Goal: Information Seeking & Learning: Learn about a topic

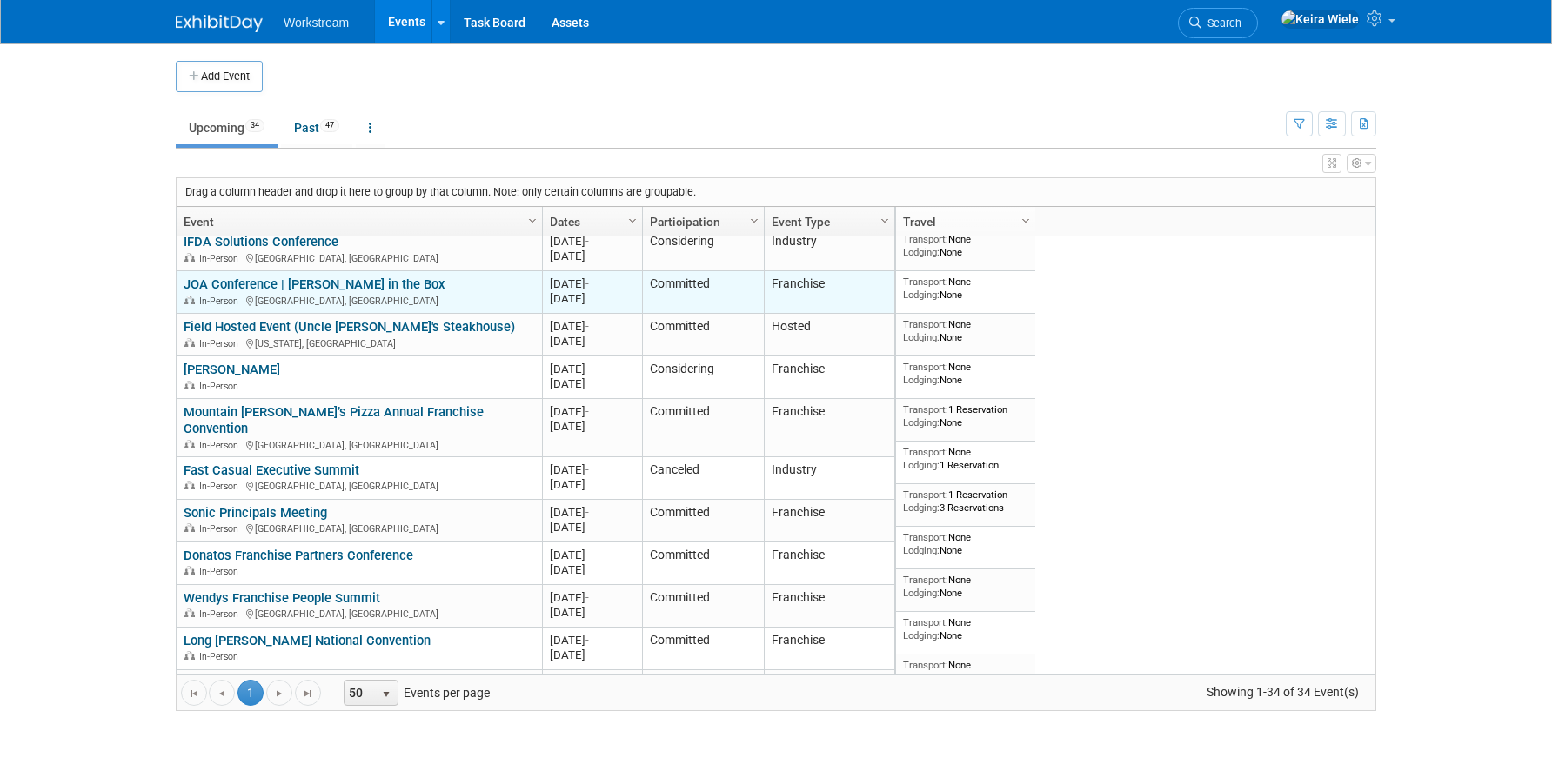
scroll to position [151, 0]
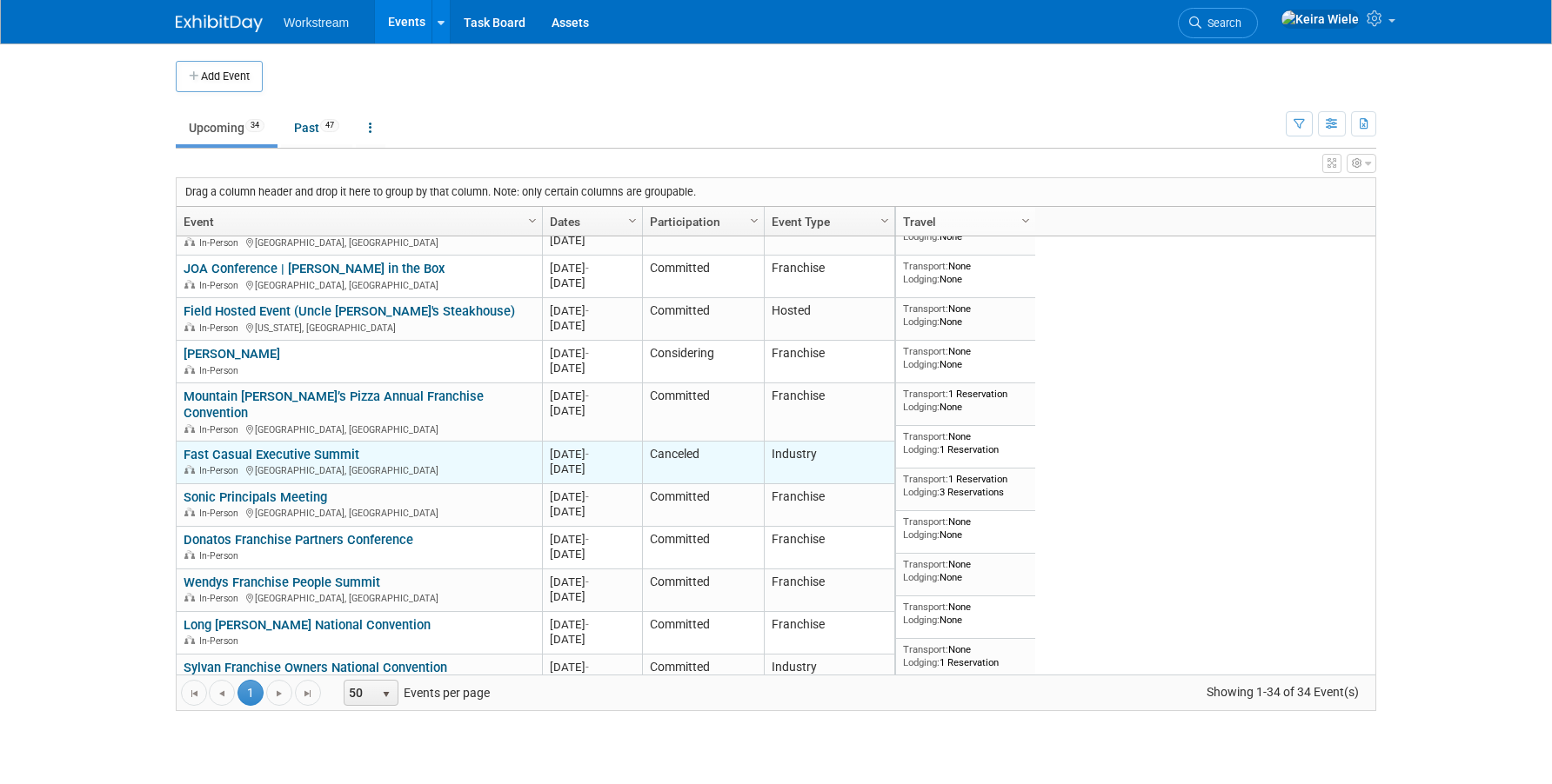
click at [352, 446] on link "Fast Casual Executive Summit" at bounding box center [271, 455] width 176 height 16
click at [590, 462] on td "20251005 Oct 5, 2025 - Oct 7, 2025" at bounding box center [592, 463] width 100 height 43
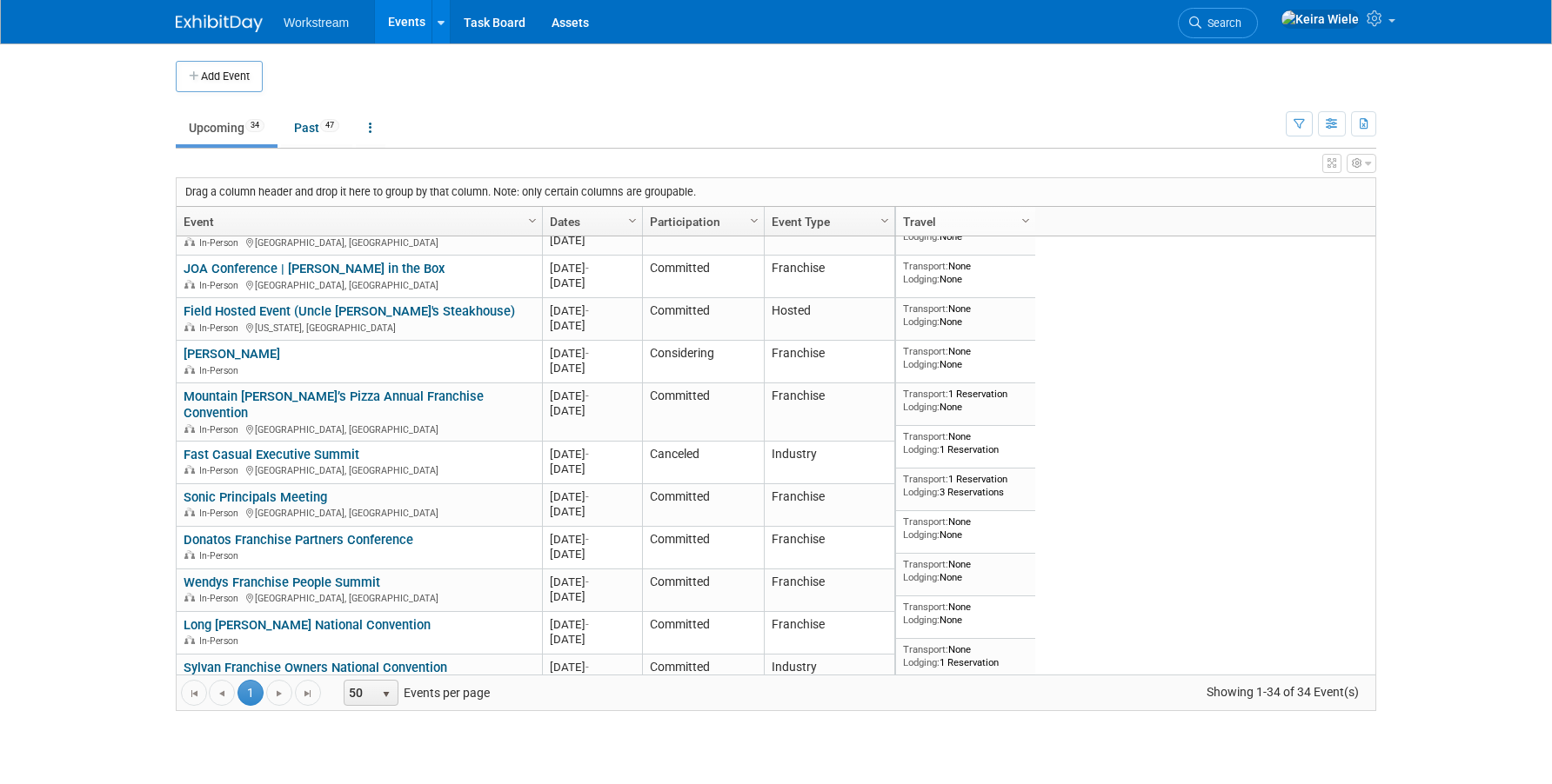
click at [550, 706] on div "Go to the first page Go to the previous page 1 1 Go to the next page Go to the …" at bounding box center [776, 693] width 1199 height 36
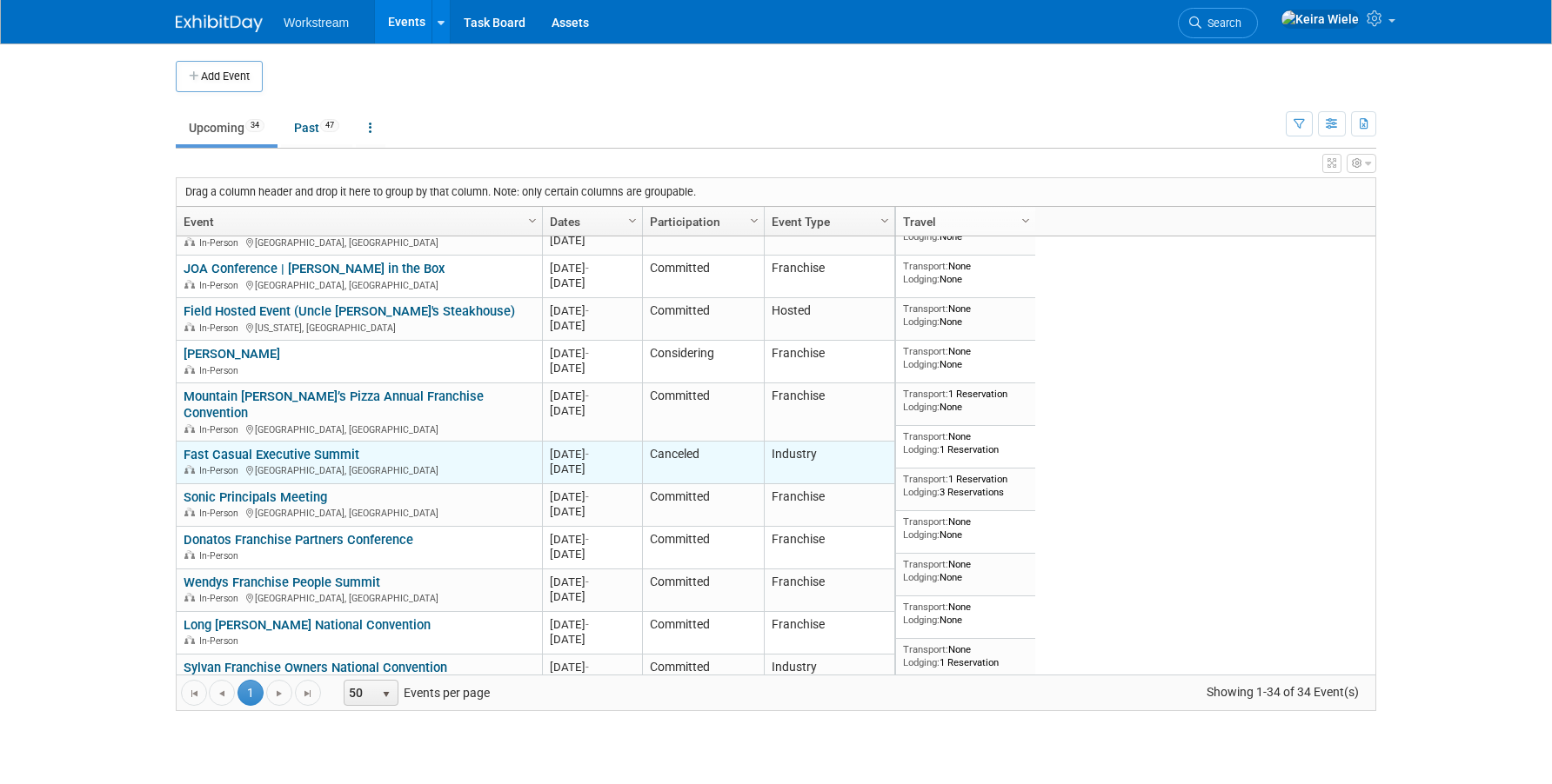
click at [334, 446] on link "Fast Casual Executive Summit" at bounding box center [271, 455] width 176 height 16
drag, startPoint x: 552, startPoint y: 443, endPoint x: 620, endPoint y: 455, distance: 69.1
click at [620, 455] on div "20251005 Oct 5, 2025 - Oct 7, 2025" at bounding box center [591, 461] width 84 height 29
click at [620, 462] on div "[DATE]" at bounding box center [591, 469] width 84 height 15
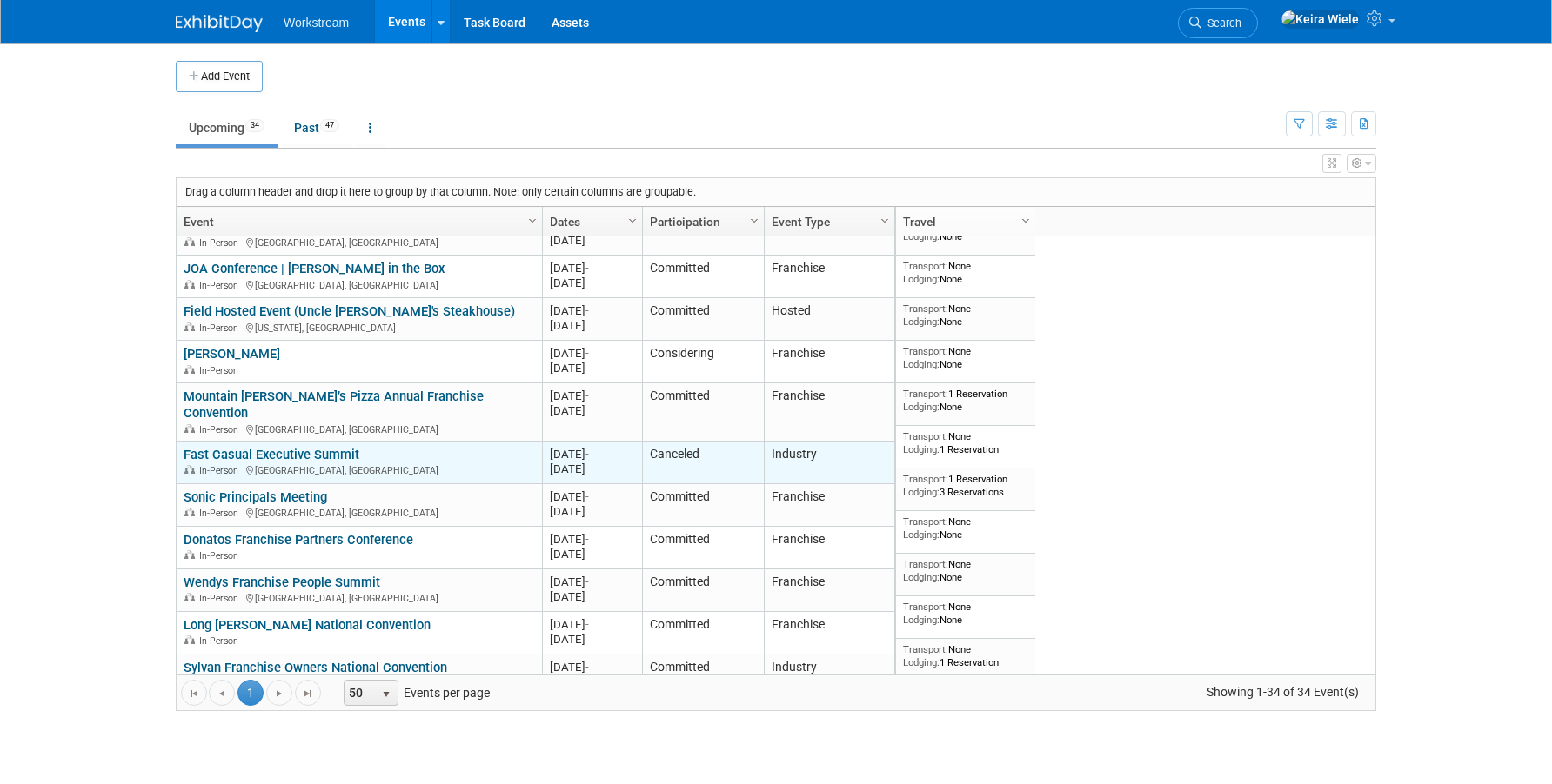
click at [675, 442] on td "Canceled" at bounding box center [703, 463] width 122 height 43
click at [575, 462] on div "[DATE]" at bounding box center [591, 469] width 84 height 15
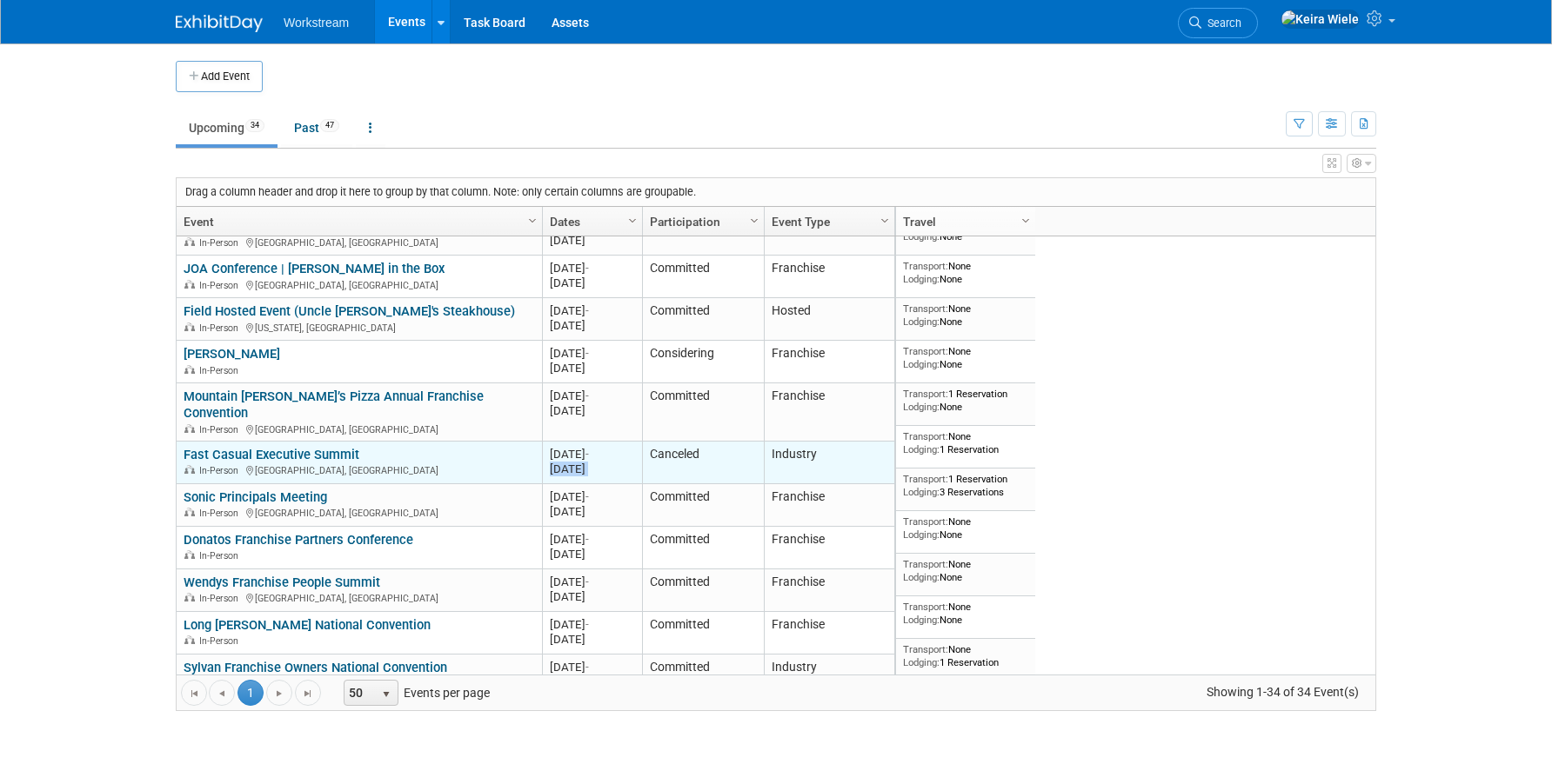
click at [575, 462] on div "[DATE]" at bounding box center [591, 469] width 84 height 15
click at [574, 446] on div "Oct 5, 2025 -" at bounding box center [591, 454] width 84 height 15
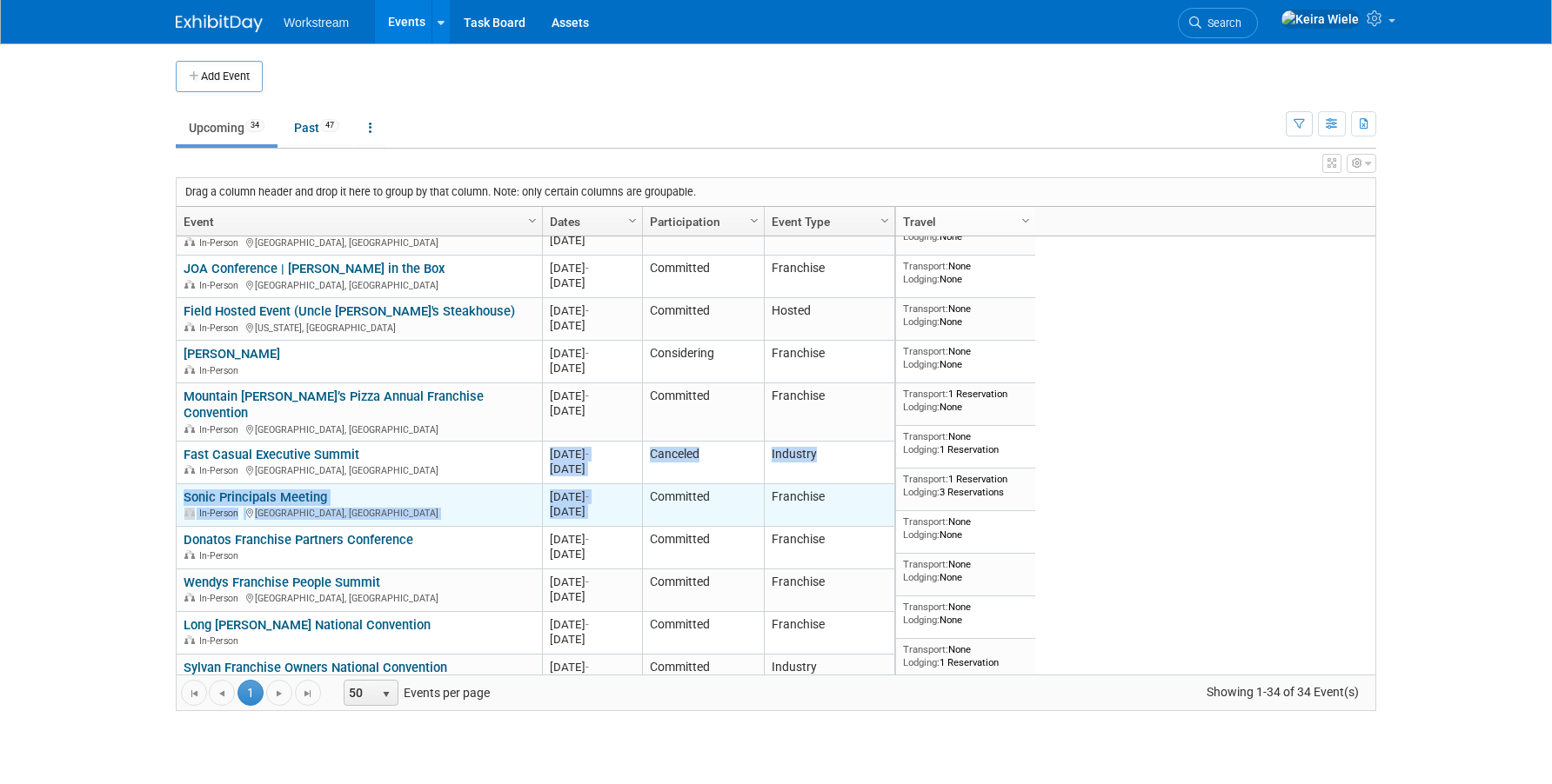
drag, startPoint x: 551, startPoint y: 439, endPoint x: 645, endPoint y: 478, distance: 101.8
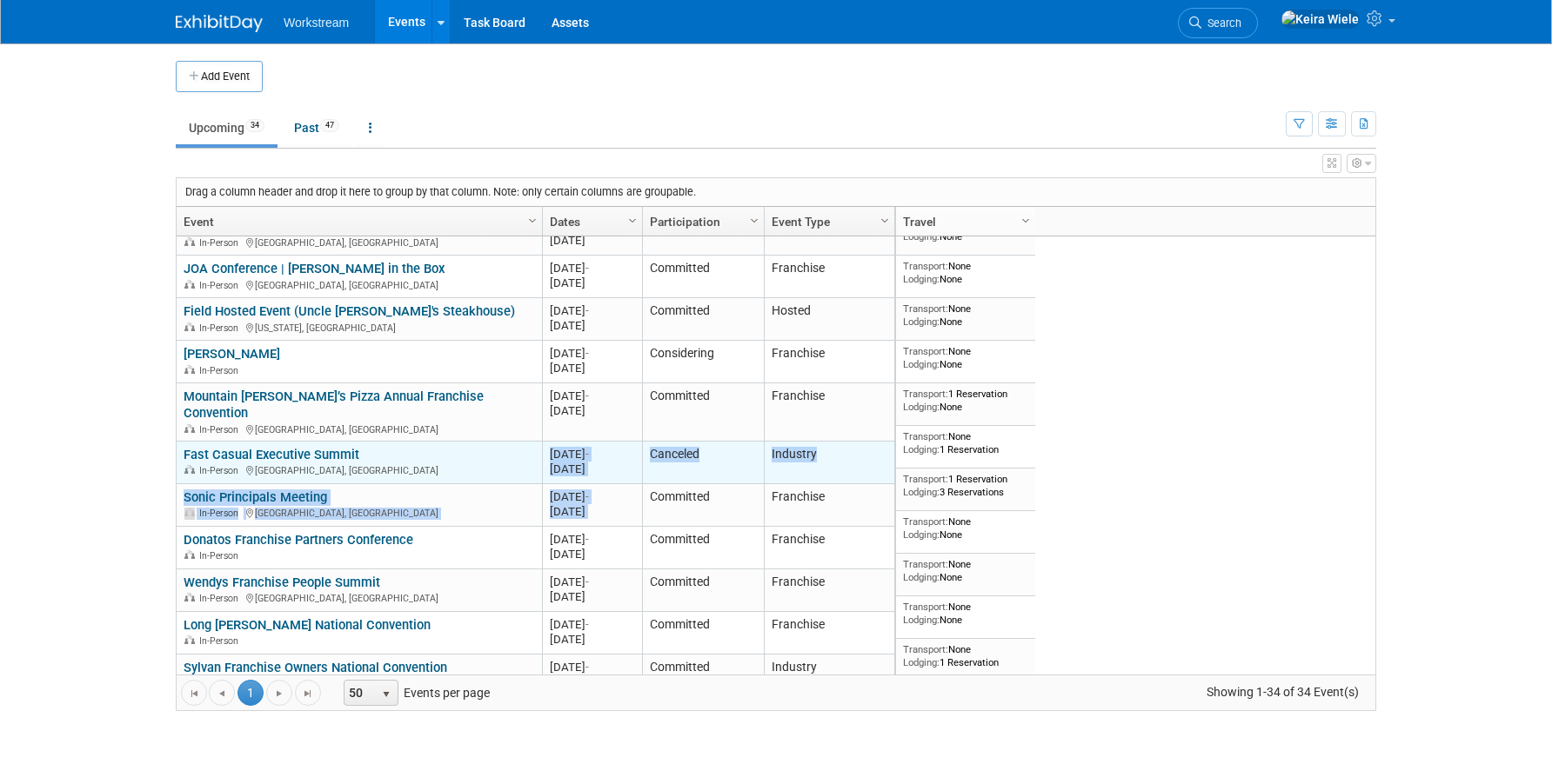
click at [656, 451] on td "Canceled" at bounding box center [703, 463] width 122 height 43
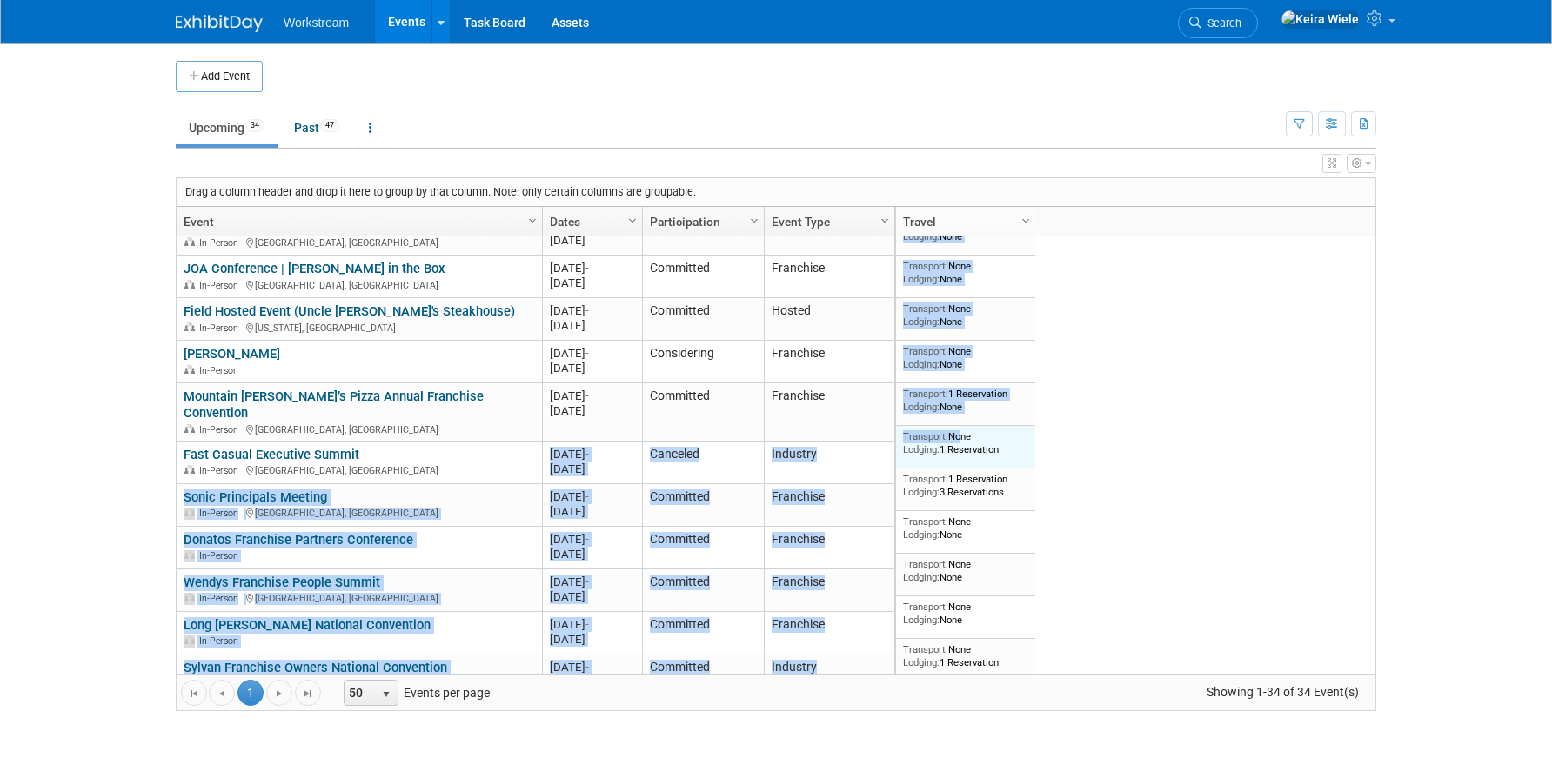
drag, startPoint x: 549, startPoint y: 437, endPoint x: 953, endPoint y: 442, distance: 404.0
click at [953, 442] on div "Drag a column header and drop it here to group by that column. Note: only certa…" at bounding box center [776, 445] width 1201 height 534
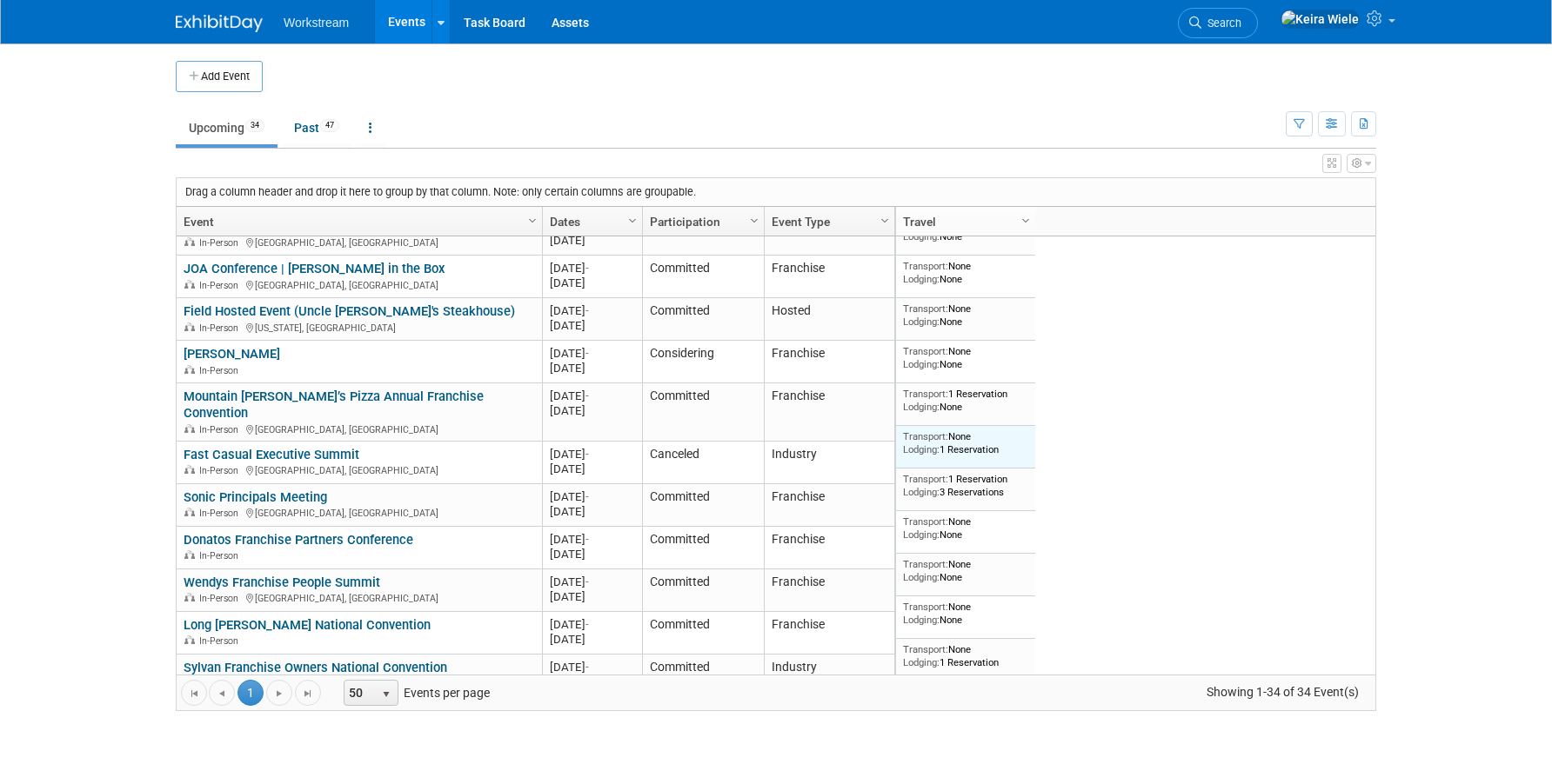
click at [1006, 445] on div "Transport: None Lodging: 1 Reservation" at bounding box center [966, 443] width 126 height 25
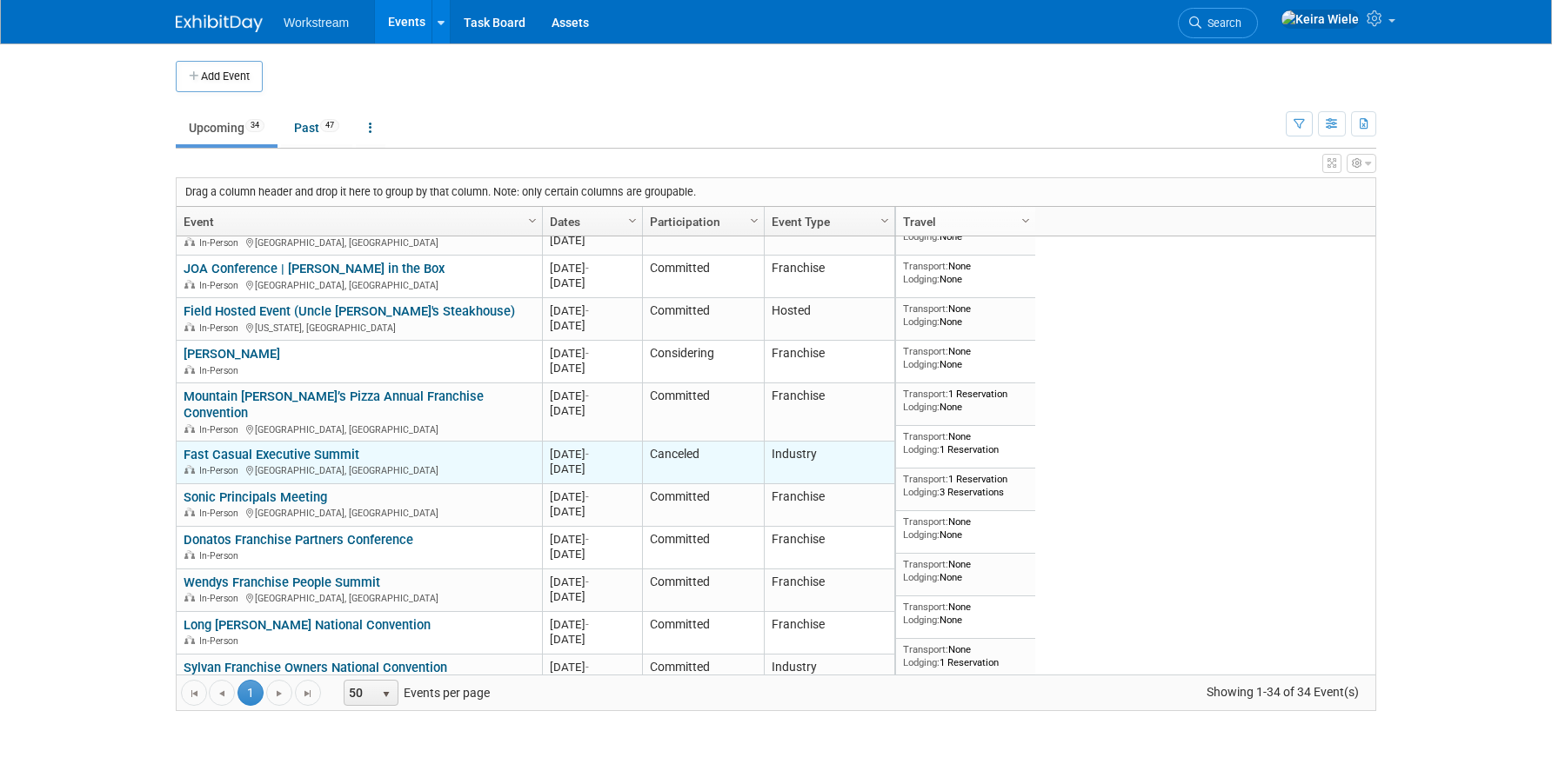
drag, startPoint x: 1006, startPoint y: 446, endPoint x: 576, endPoint y: 435, distance: 430.1
click at [576, 435] on div "Drag a column header and drop it here to group by that column. Note: only certa…" at bounding box center [776, 445] width 1201 height 534
click at [496, 463] on div "In-Person Austin, TX" at bounding box center [358, 470] width 350 height 15
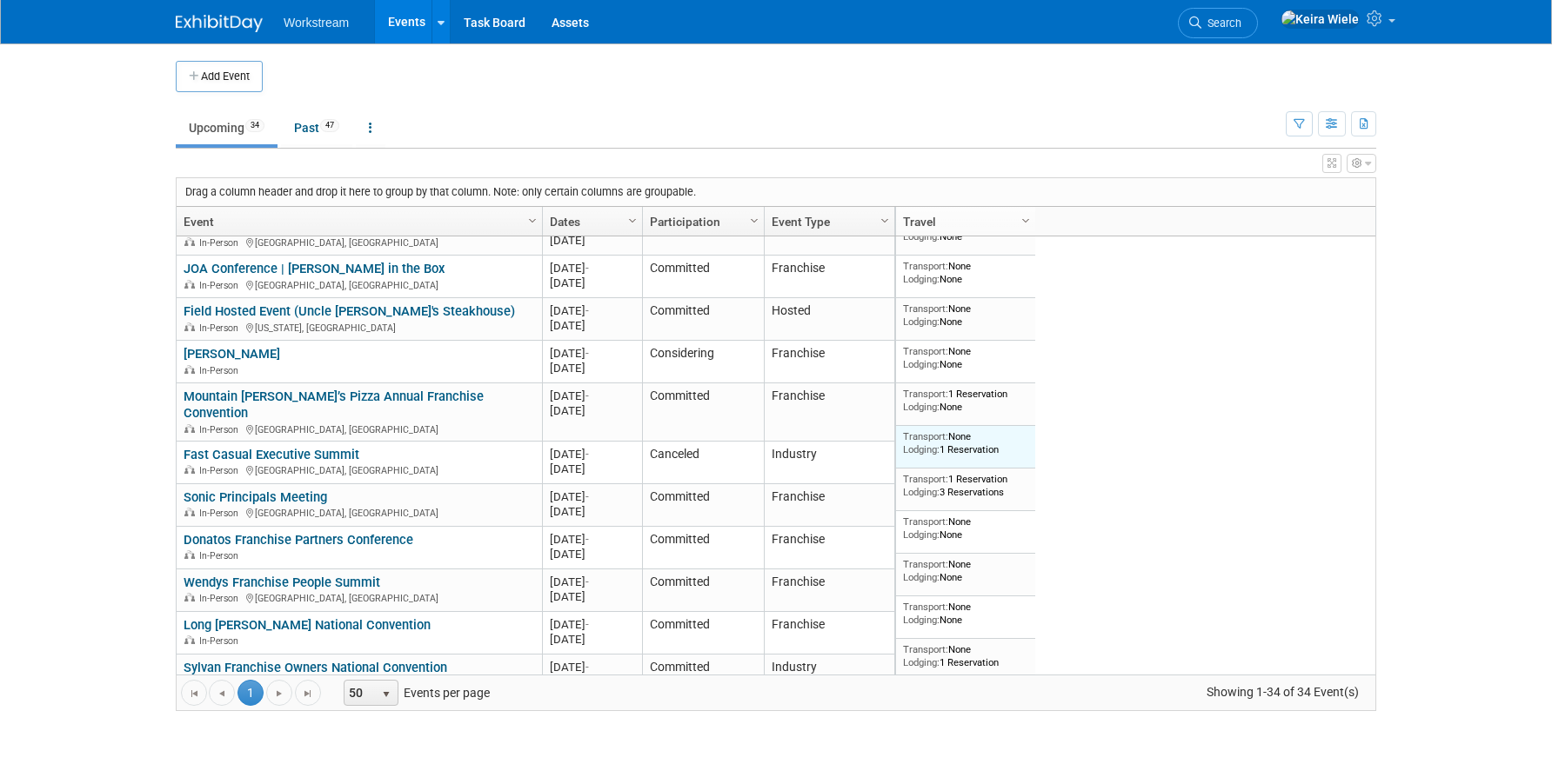
drag, startPoint x: 551, startPoint y: 437, endPoint x: 1002, endPoint y: 450, distance: 451.2
click at [1002, 450] on div "Drag a column header and drop it here to group by that column. Note: only certa…" at bounding box center [776, 445] width 1201 height 534
click at [1034, 436] on td "Transport: None Lodging: 1 Reservation" at bounding box center [966, 447] width 139 height 43
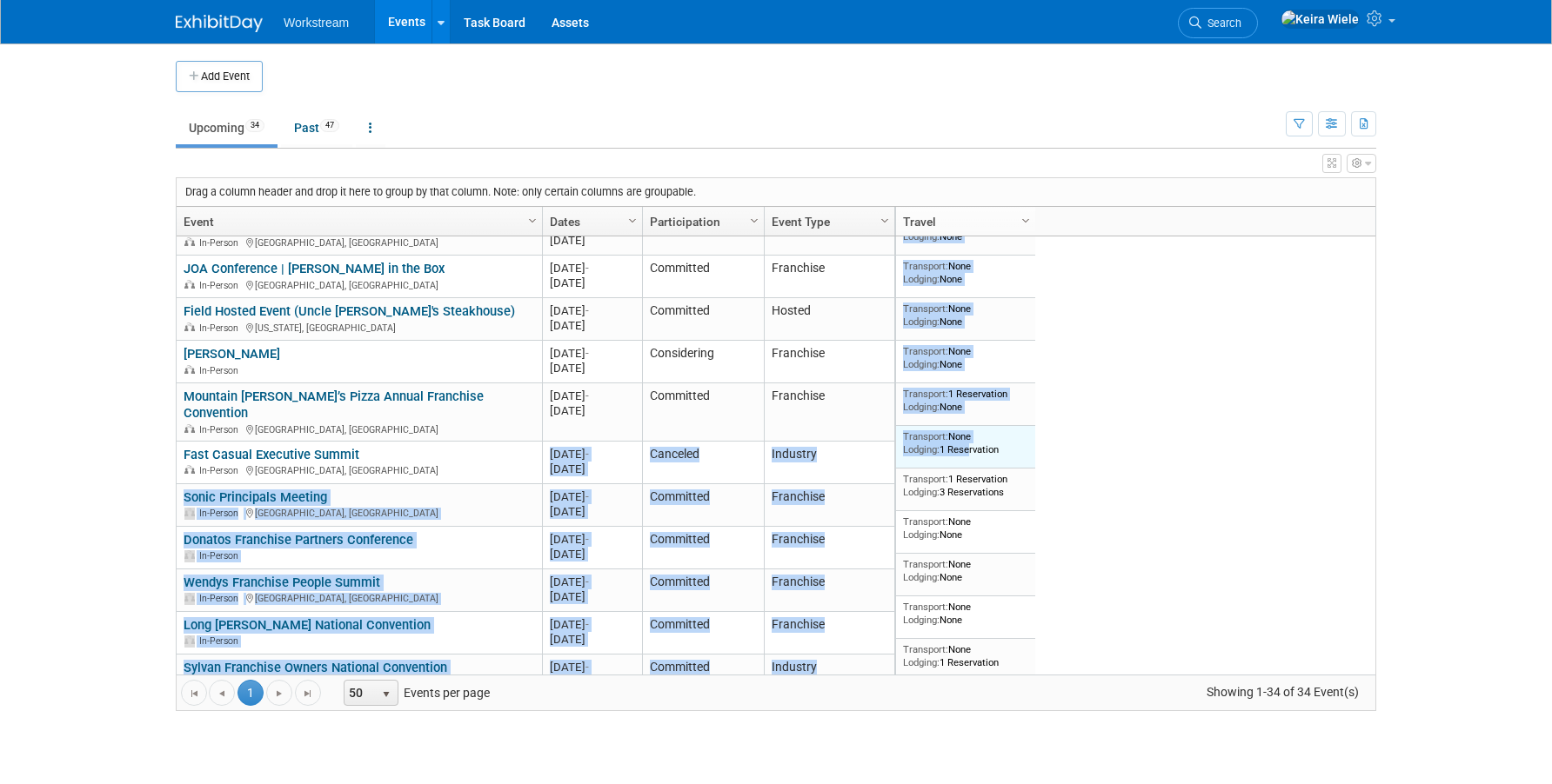
drag, startPoint x: 550, startPoint y: 438, endPoint x: 967, endPoint y: 454, distance: 417.3
click at [967, 454] on div "Drag a column header and drop it here to group by that column. Note: only certa…" at bounding box center [776, 445] width 1201 height 534
click at [967, 454] on div "Transport: None Lodging: 1 Reservation" at bounding box center [966, 443] width 126 height 25
drag, startPoint x: 553, startPoint y: 442, endPoint x: 972, endPoint y: 452, distance: 419.1
click at [972, 452] on div "Drag a column header and drop it here to group by that column. Note: only certa…" at bounding box center [776, 445] width 1201 height 534
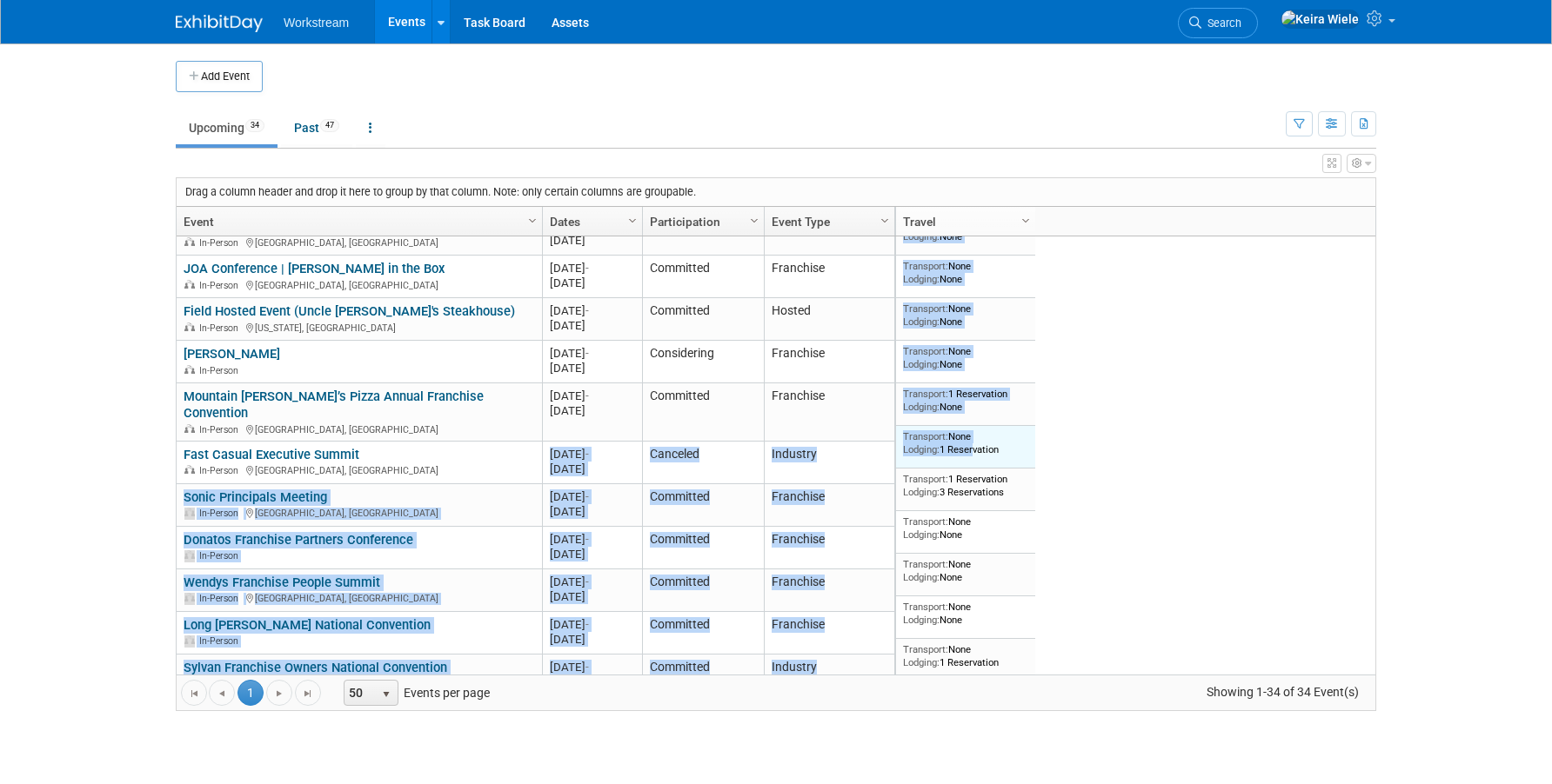
click at [972, 452] on div "Transport: None Lodging: 1 Reservation" at bounding box center [966, 443] width 126 height 25
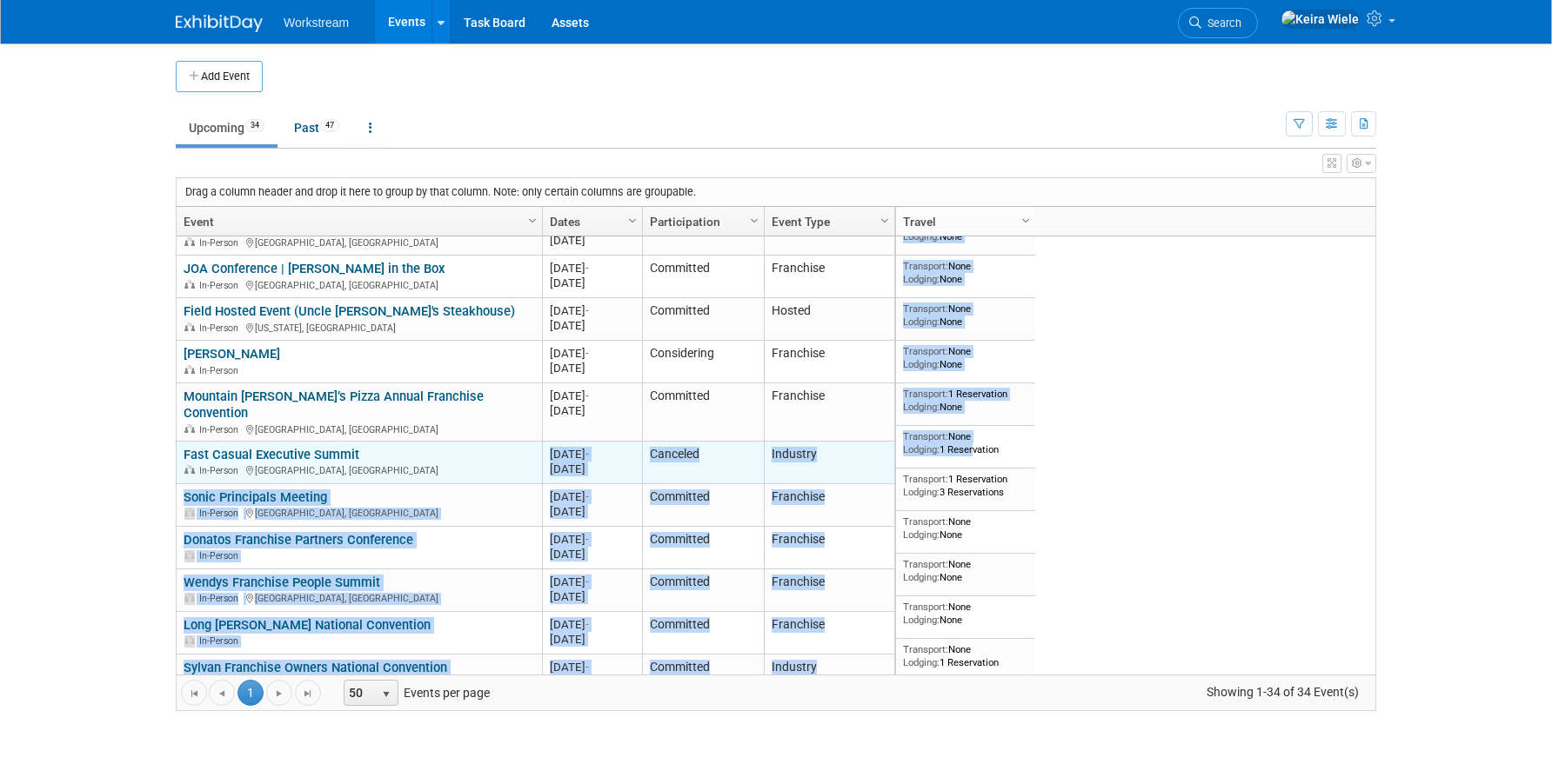
drag, startPoint x: 1003, startPoint y: 446, endPoint x: 634, endPoint y: 440, distance: 369.0
click at [634, 440] on div "Drag a column header and drop it here to group by that column. Note: only certa…" at bounding box center [776, 445] width 1201 height 534
click at [634, 446] on div "Oct 5, 2025 -" at bounding box center [591, 454] width 84 height 15
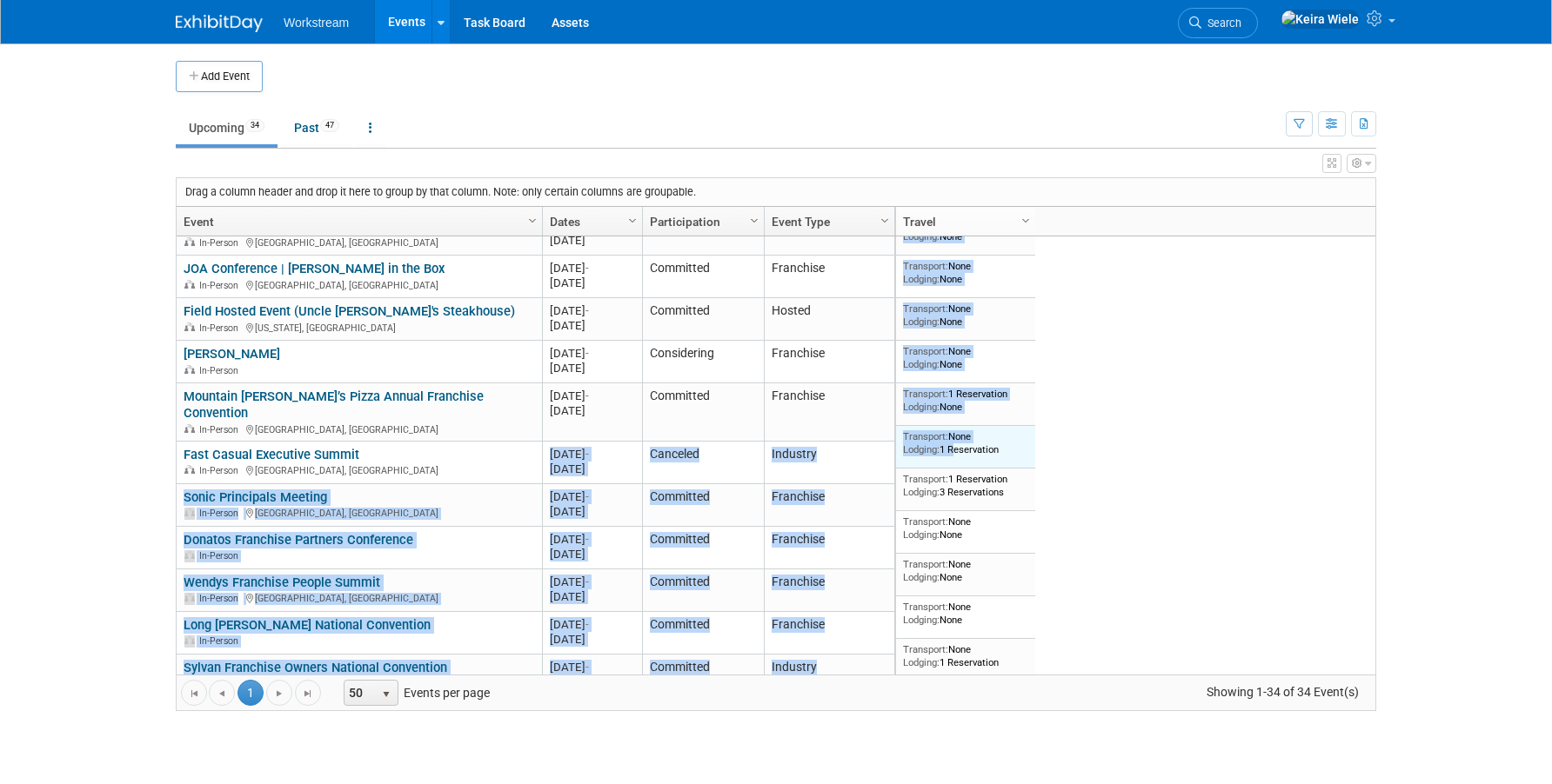
drag, startPoint x: 551, startPoint y: 439, endPoint x: 953, endPoint y: 445, distance: 402.0
click at [953, 445] on div "Drag a column header and drop it here to group by that column. Note: only certa…" at bounding box center [776, 445] width 1201 height 534
click at [953, 445] on div "Transport: None Lodging: 1 Reservation" at bounding box center [966, 443] width 126 height 25
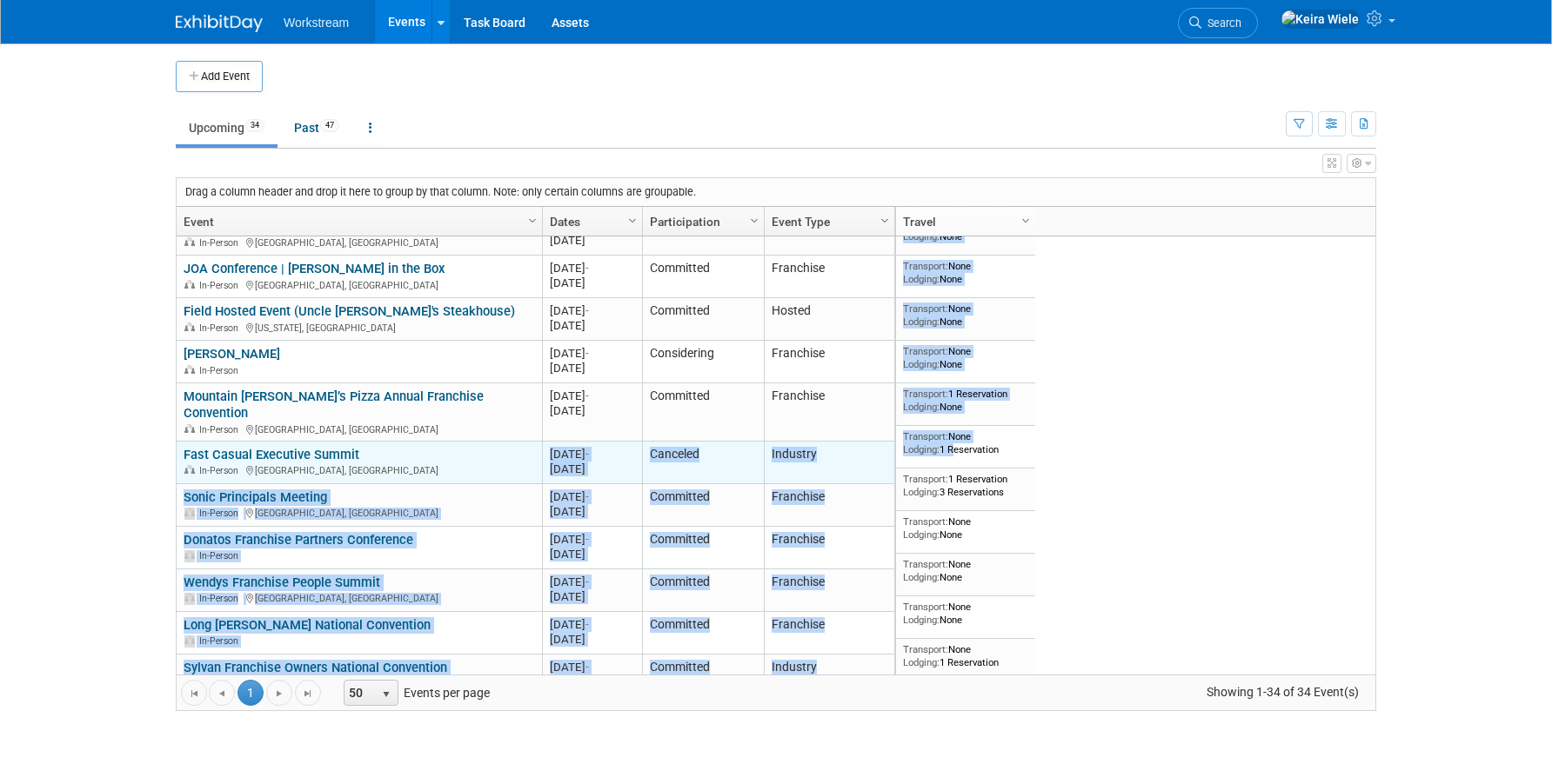
drag, startPoint x: 1006, startPoint y: 446, endPoint x: 613, endPoint y: 452, distance: 393.0
click at [613, 452] on div "Drag a column header and drop it here to group by that column. Note: only certa…" at bounding box center [776, 445] width 1201 height 534
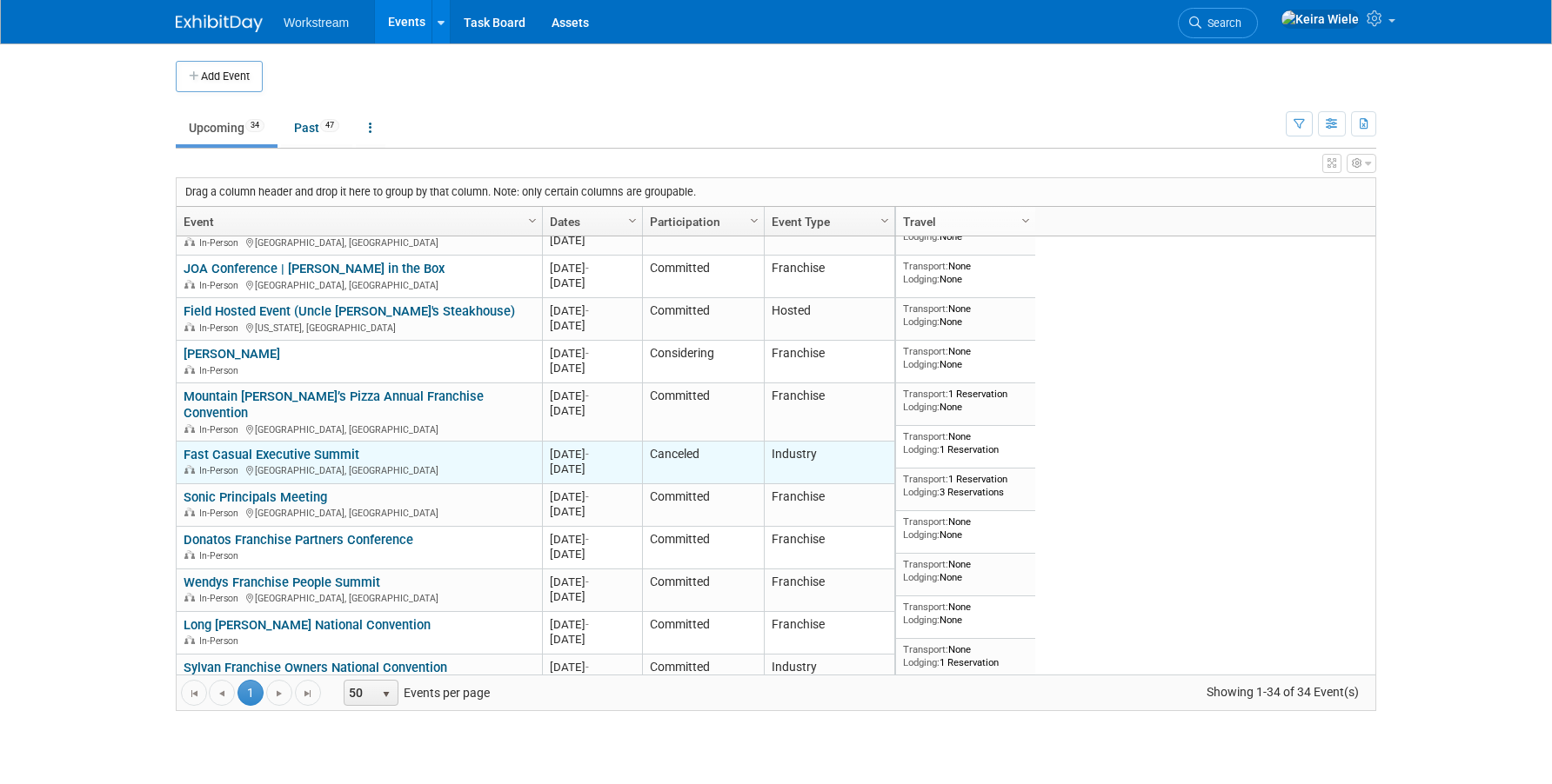
click at [576, 446] on div "Oct 5, 2025 -" at bounding box center [591, 454] width 84 height 15
drag, startPoint x: 549, startPoint y: 434, endPoint x: 795, endPoint y: 446, distance: 246.3
click at [795, 446] on tr "Fast Casual Executive Summit Fast Casual Executive Summit In-Person Austin, TX …" at bounding box center [535, 463] width 717 height 43
click at [795, 446] on td "Industry" at bounding box center [829, 463] width 130 height 43
click at [540, 443] on td "Fast Casual Executive Summit Fast Casual Executive Summit In-Person Austin, TX" at bounding box center [359, 463] width 365 height 43
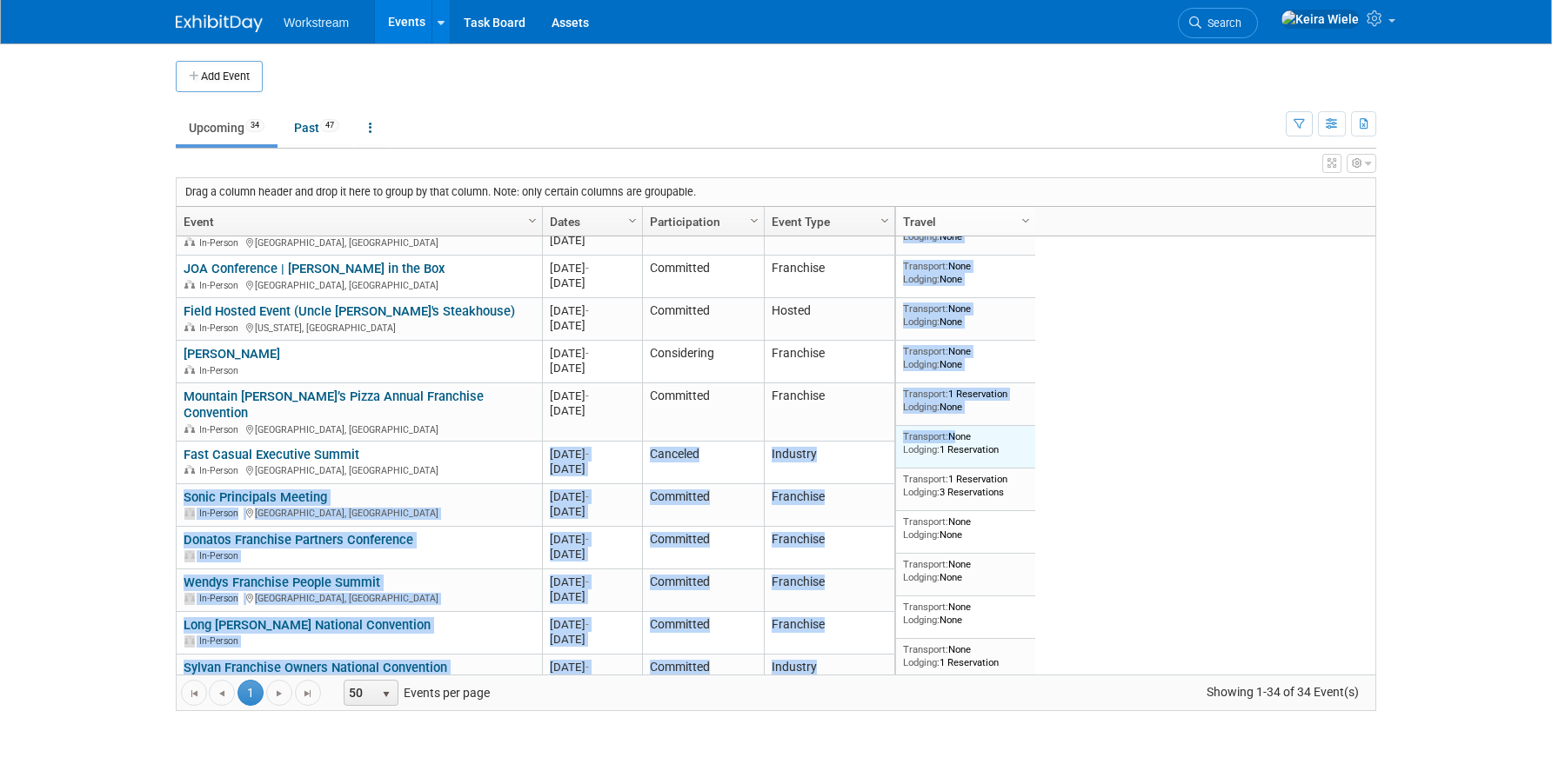
drag, startPoint x: 550, startPoint y: 443, endPoint x: 950, endPoint y: 438, distance: 400.0
click at [950, 438] on div "Drag a column header and drop it here to group by that column. Note: only certa…" at bounding box center [776, 445] width 1201 height 534
click at [950, 438] on div "Transport: None Lodging: 1 Reservation" at bounding box center [966, 443] width 126 height 25
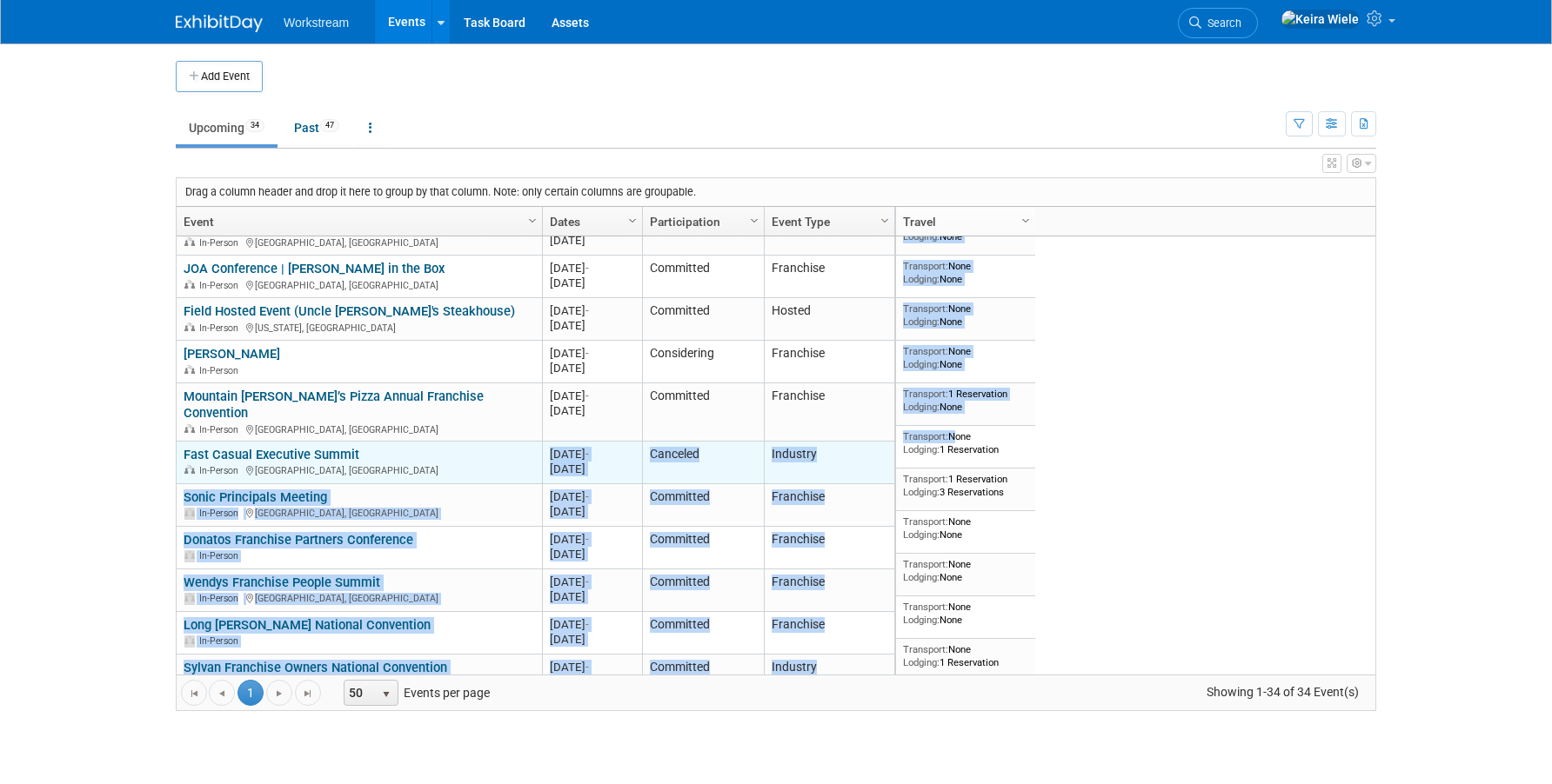
drag, startPoint x: 1004, startPoint y: 446, endPoint x: 734, endPoint y: 438, distance: 270.1
click at [734, 438] on div "Drag a column header and drop it here to group by that column. Note: only certa…" at bounding box center [776, 445] width 1201 height 534
click at [734, 442] on td "Canceled" at bounding box center [703, 463] width 122 height 43
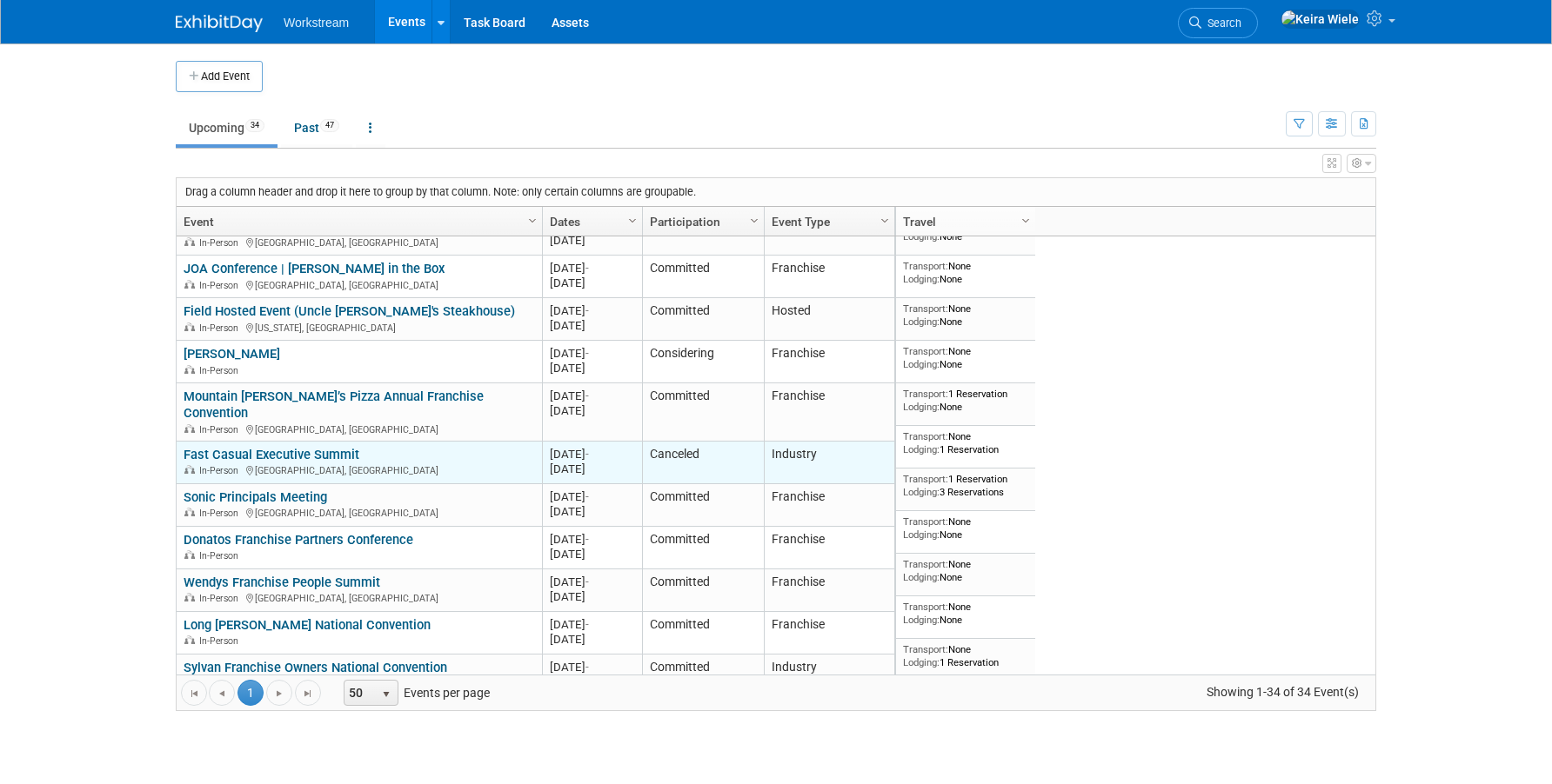
click at [770, 442] on td "Industry" at bounding box center [829, 463] width 130 height 43
click at [755, 442] on td "Canceled" at bounding box center [703, 463] width 122 height 43
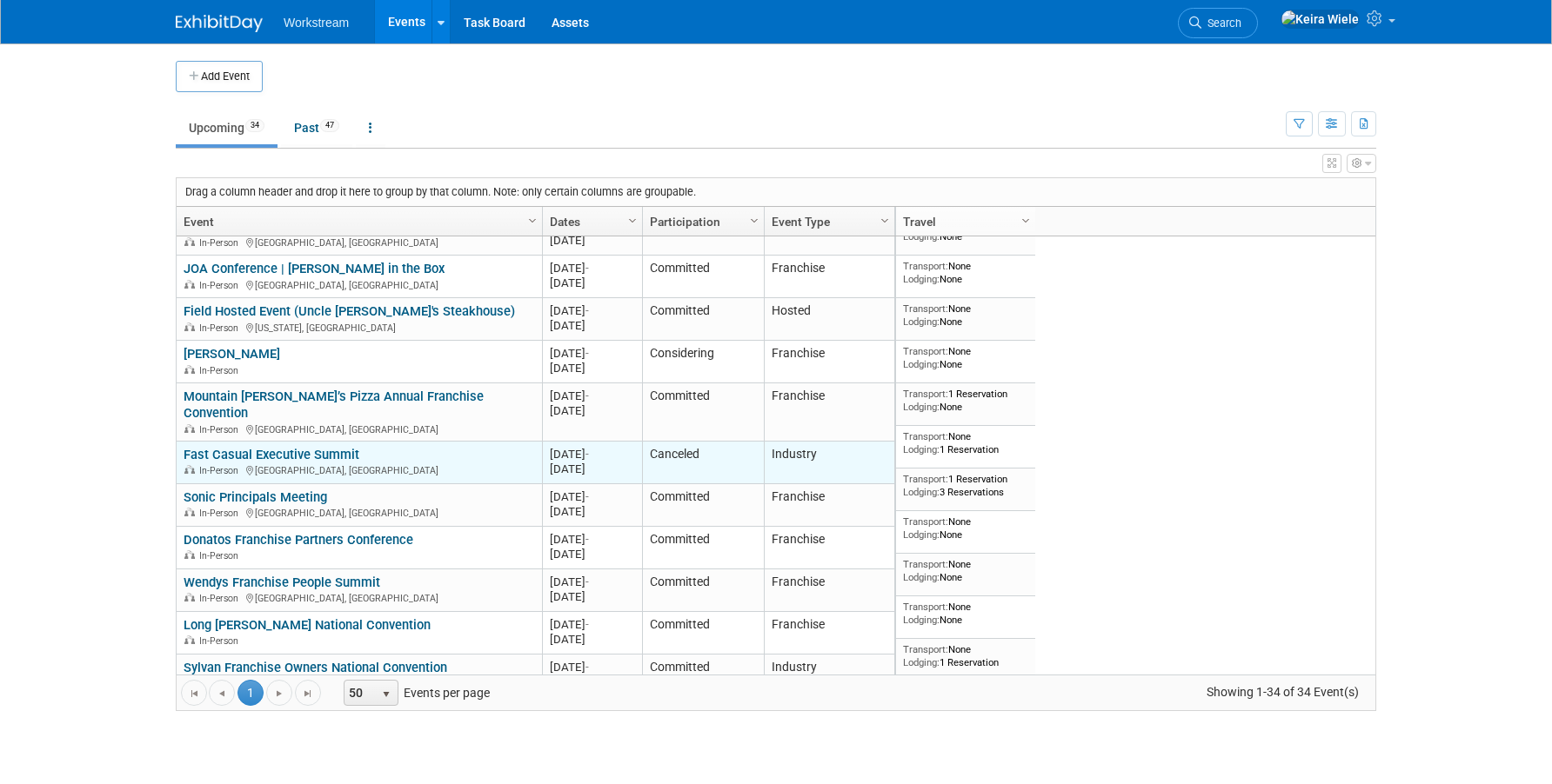
click at [580, 446] on div "Oct 5, 2025 -" at bounding box center [591, 454] width 84 height 15
click at [624, 446] on div "Oct 5, 2025 -" at bounding box center [591, 454] width 84 height 15
drag, startPoint x: 1025, startPoint y: 453, endPoint x: 388, endPoint y: 440, distance: 637.1
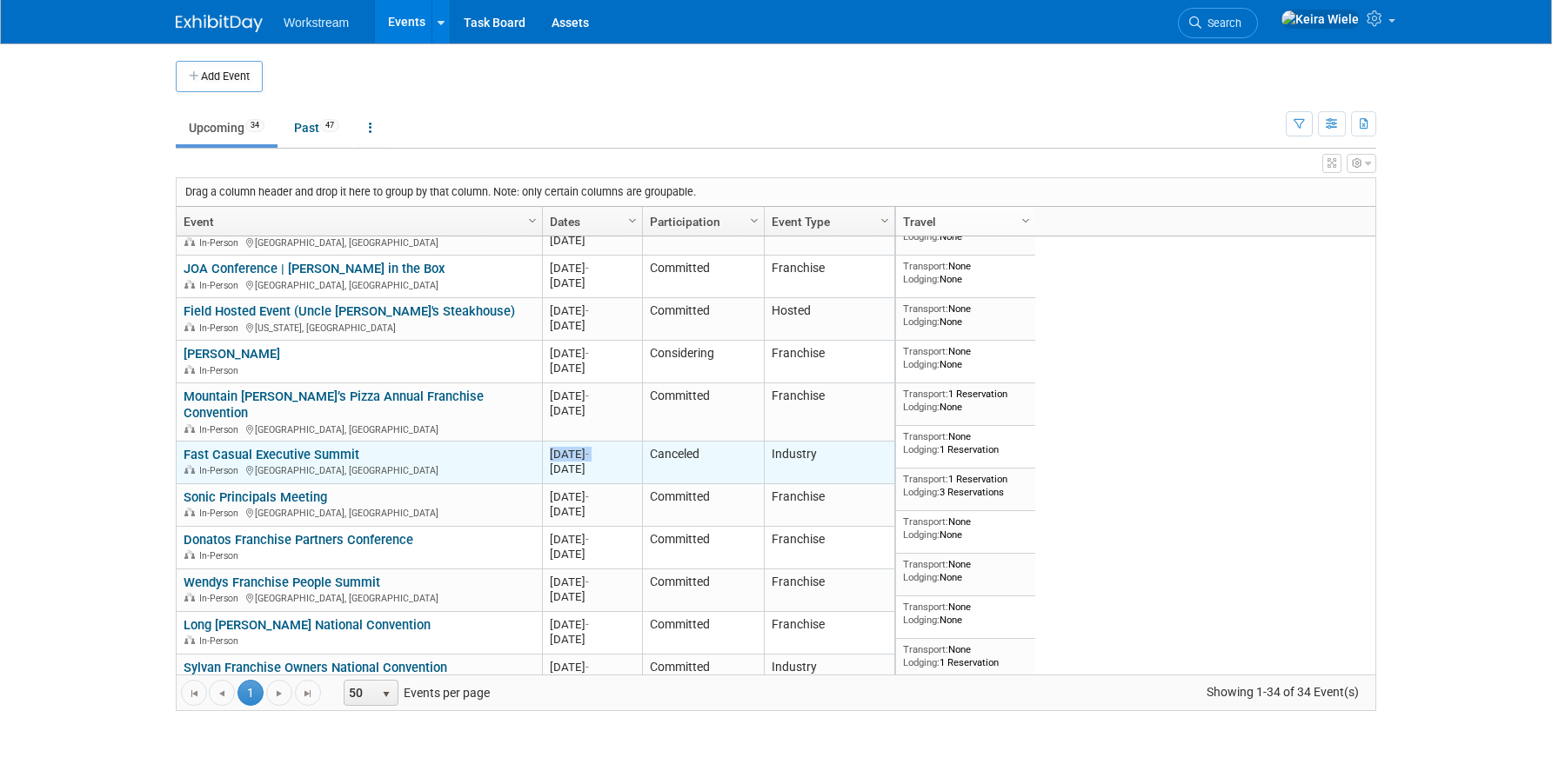
click at [388, 440] on div "Drag a column header and drop it here to group by that column. Note: only certa…" at bounding box center [776, 445] width 1201 height 534
click at [602, 462] on div "[DATE]" at bounding box center [591, 469] width 84 height 15
drag, startPoint x: 617, startPoint y: 451, endPoint x: 547, endPoint y: 440, distance: 70.9
click at [547, 442] on td "20251005 Oct 5, 2025 - Oct 7, 2025" at bounding box center [592, 463] width 100 height 43
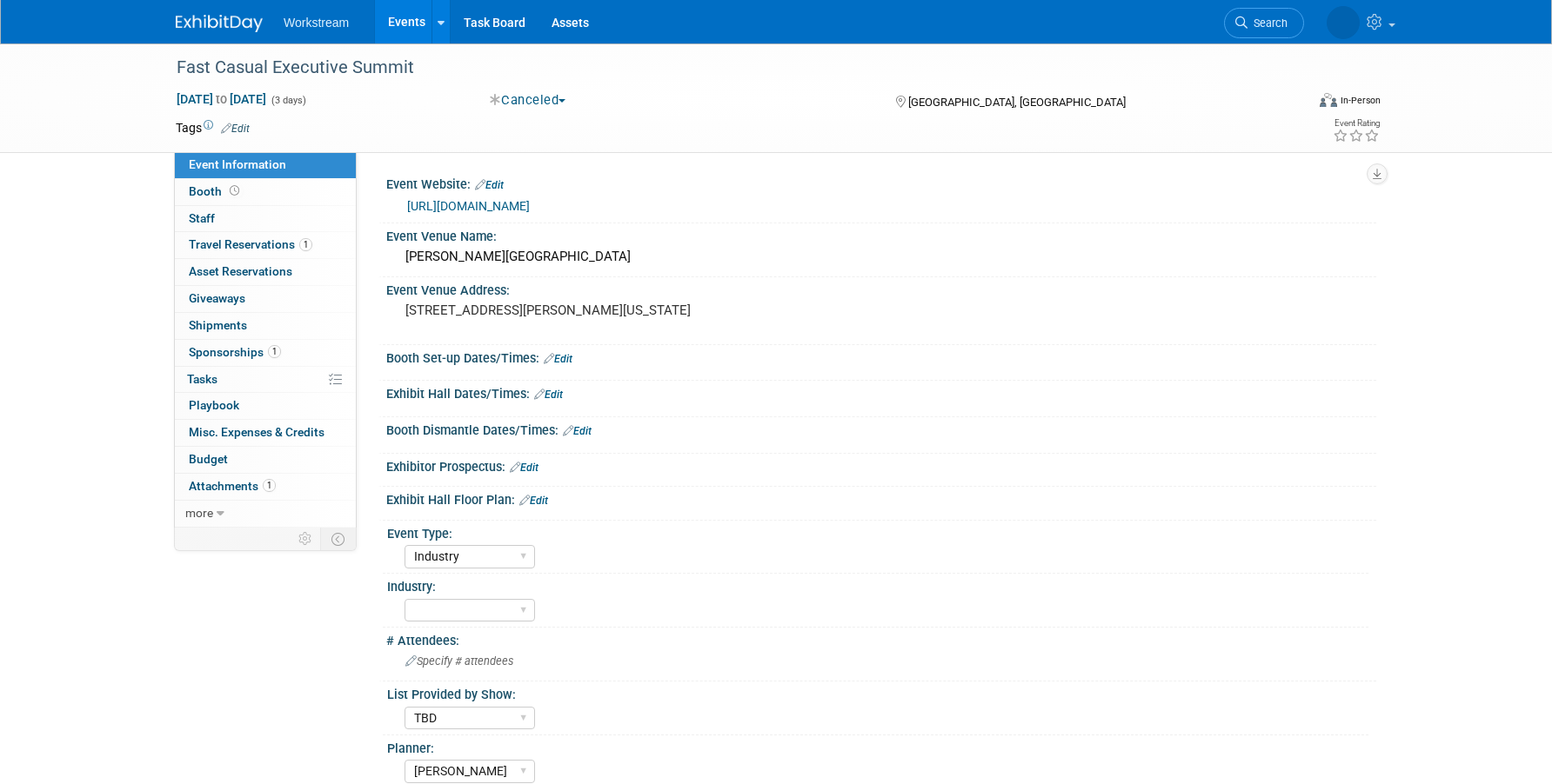
select select "Industry"
select select "TBD"
select select "[PERSON_NAME]"
select select "Industry"
select select "TBD"
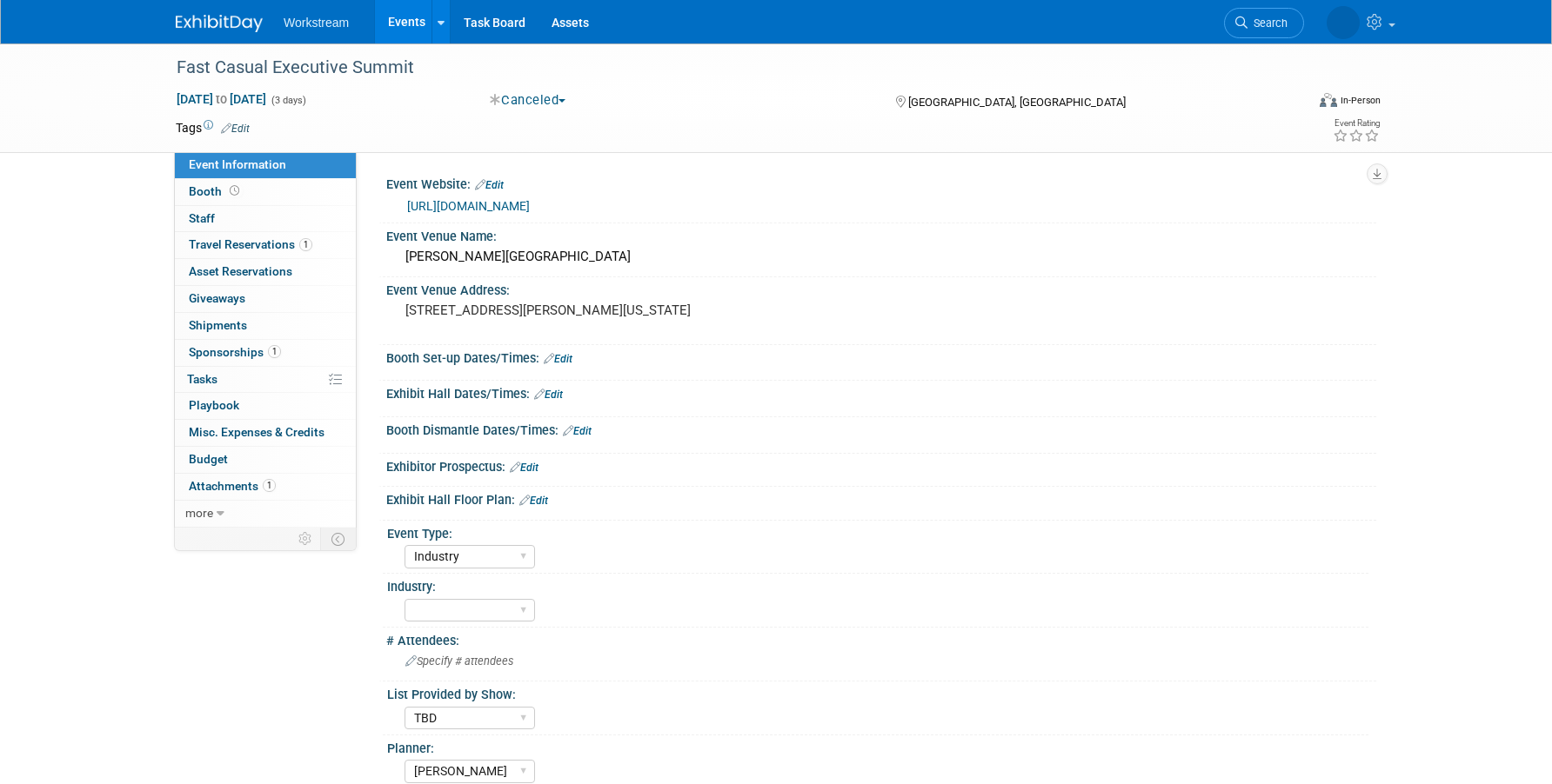
select select "[PERSON_NAME]"
